Goal: Transaction & Acquisition: Purchase product/service

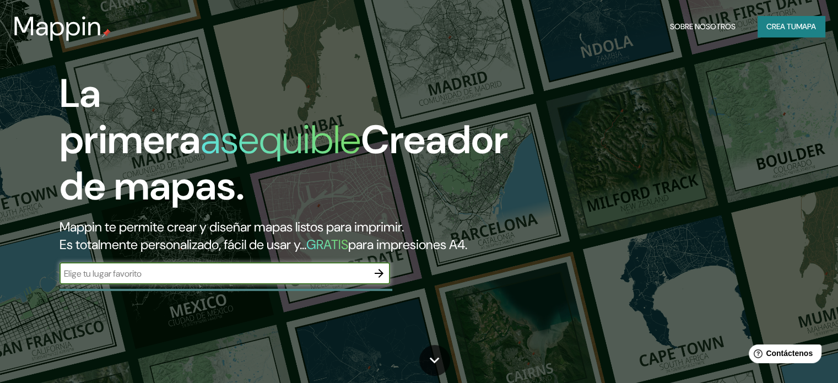
click at [265, 280] on input "text" at bounding box center [214, 273] width 309 height 13
type input "rodeo san juan argentina"
click at [181, 197] on font "Creador de mapas." at bounding box center [284, 163] width 449 height 98
click at [240, 280] on input "text" at bounding box center [214, 273] width 309 height 13
type input "rosario [GEOGRAPHIC_DATA]"
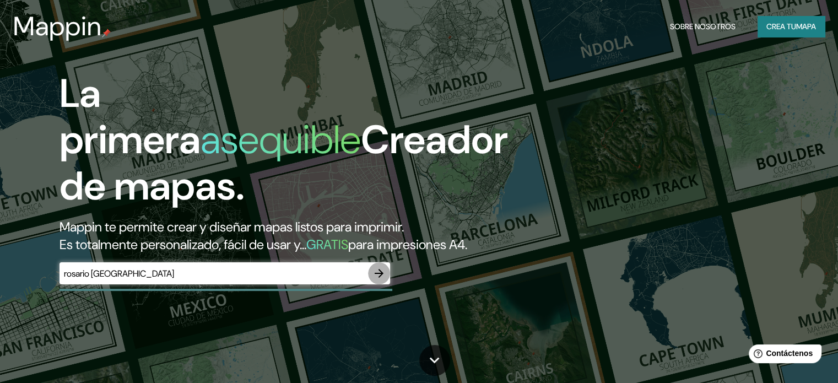
click at [378, 280] on icon "button" at bounding box center [379, 273] width 13 height 13
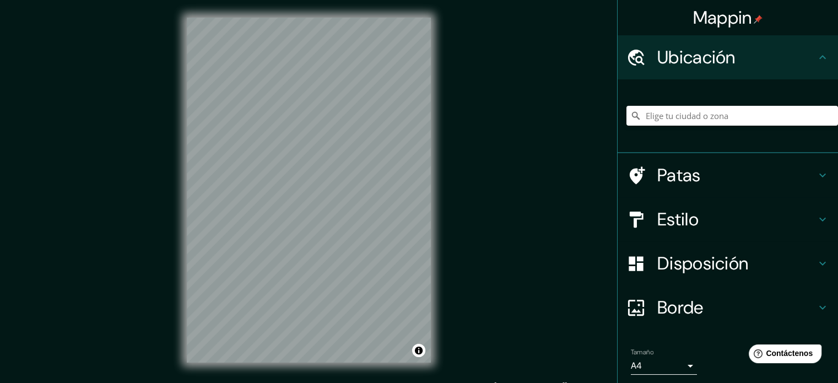
click at [452, 176] on div "Mappin Ubicación Patas Estilo Disposición Borde Elige un borde. Consejo : puede…" at bounding box center [419, 199] width 838 height 398
click at [71, 383] on html "Mappin Ubicación Patas Estilo Disposición Borde Elige un borde. Consejo : puede…" at bounding box center [419, 190] width 838 height 383
click at [437, 90] on div "© Mapbox © OpenStreetMap Improve this map" at bounding box center [308, 189] width 279 height 380
click at [455, 107] on div "Mappin Ubicación Patas Estilo Disposición Borde Elige un borde. Consejo : puede…" at bounding box center [419, 198] width 838 height 398
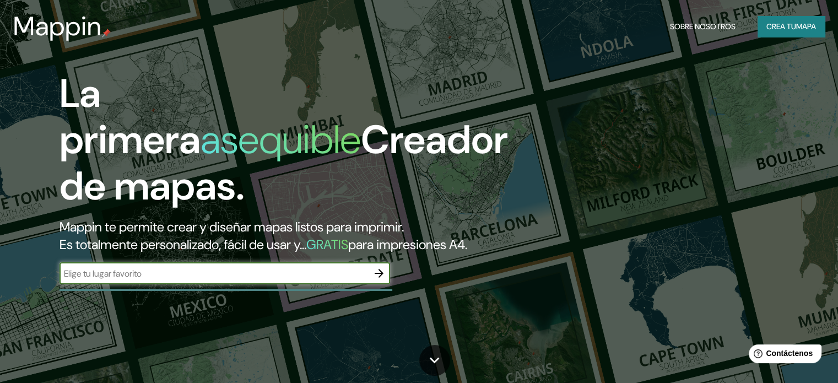
click at [141, 280] on input "text" at bounding box center [214, 273] width 309 height 13
click at [137, 280] on input "text" at bounding box center [214, 273] width 309 height 13
click at [134, 280] on input "text" at bounding box center [214, 273] width 309 height 13
click at [197, 280] on input "r" at bounding box center [214, 273] width 309 height 13
type input "r"
